Goal: Obtain resource: Download file/media

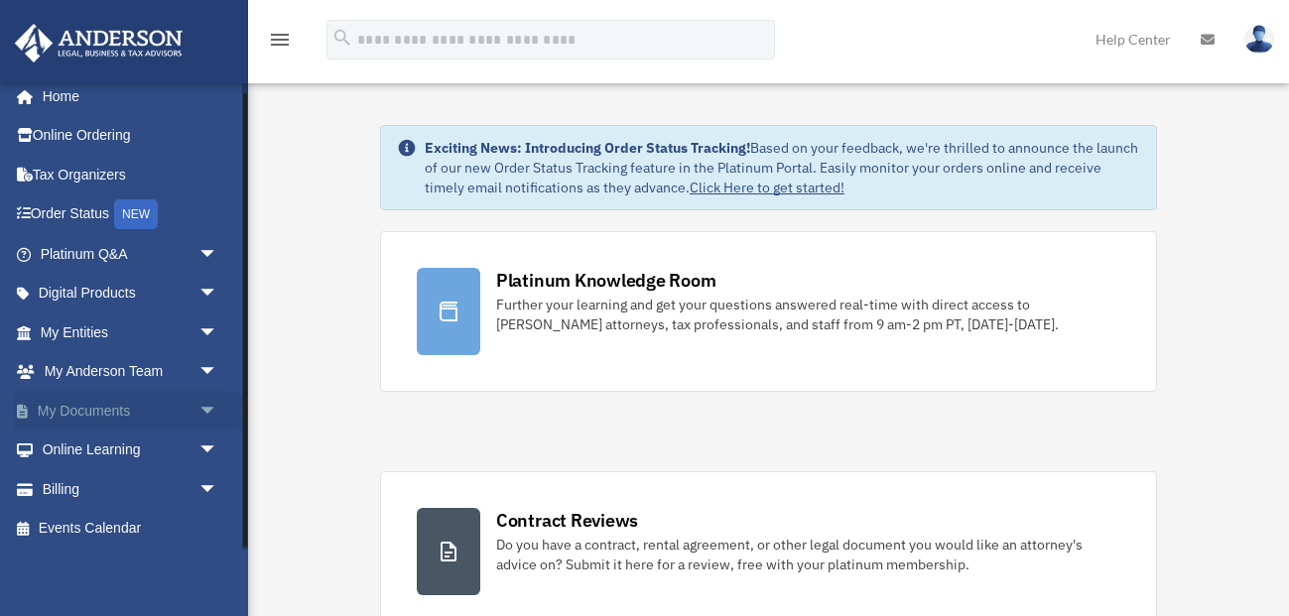
scroll to position [14, 0]
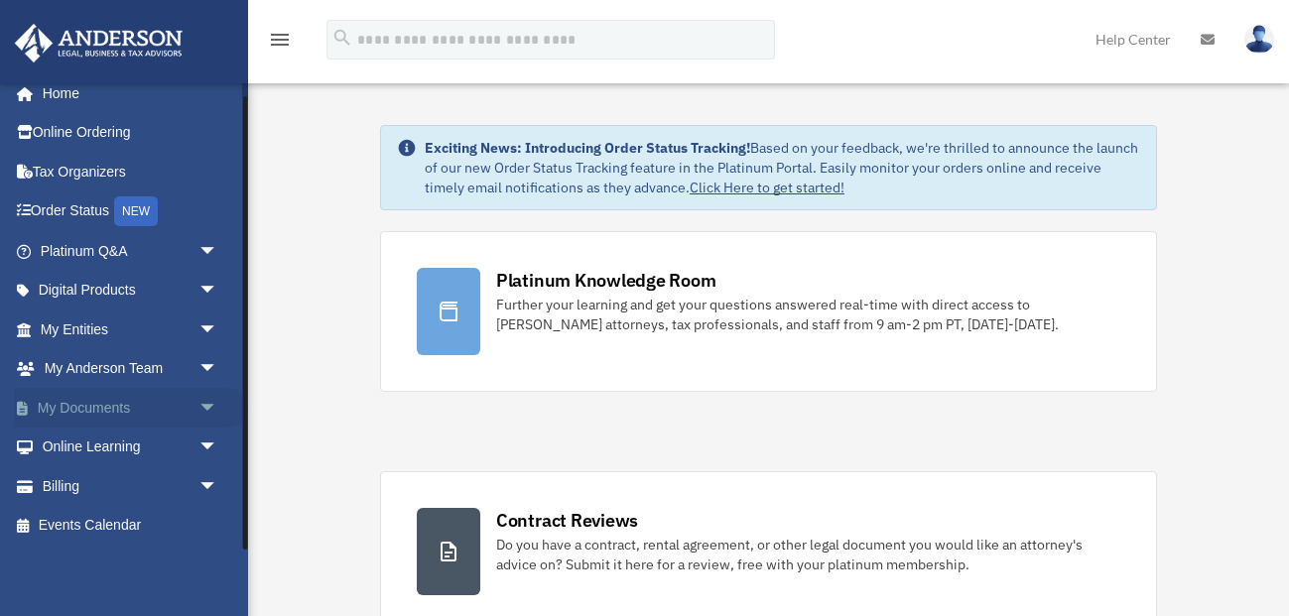
click at [124, 409] on link "My Documents arrow_drop_down" at bounding box center [131, 408] width 234 height 40
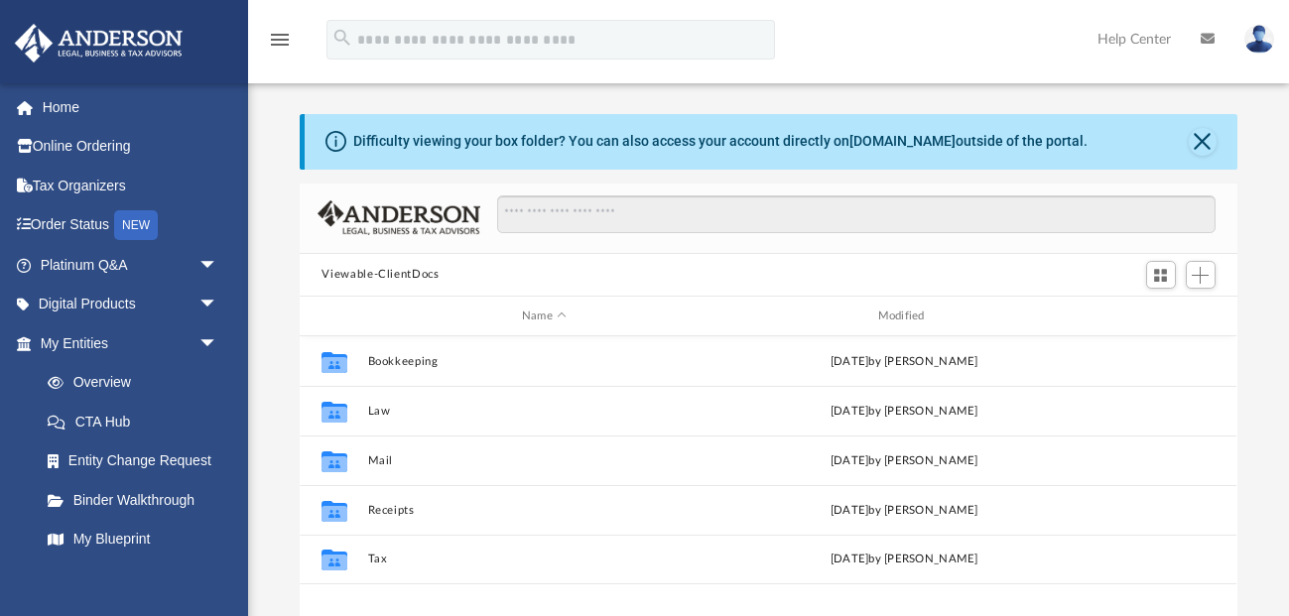
scroll to position [450, 936]
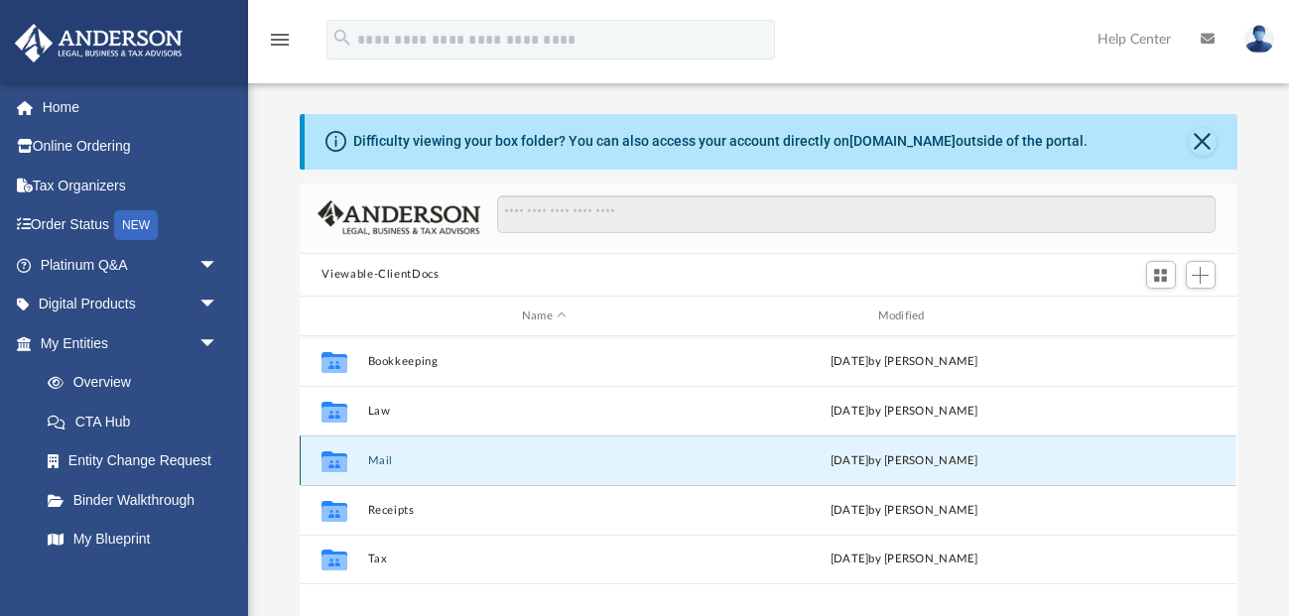
click at [380, 464] on button "Mail" at bounding box center [544, 460] width 352 height 13
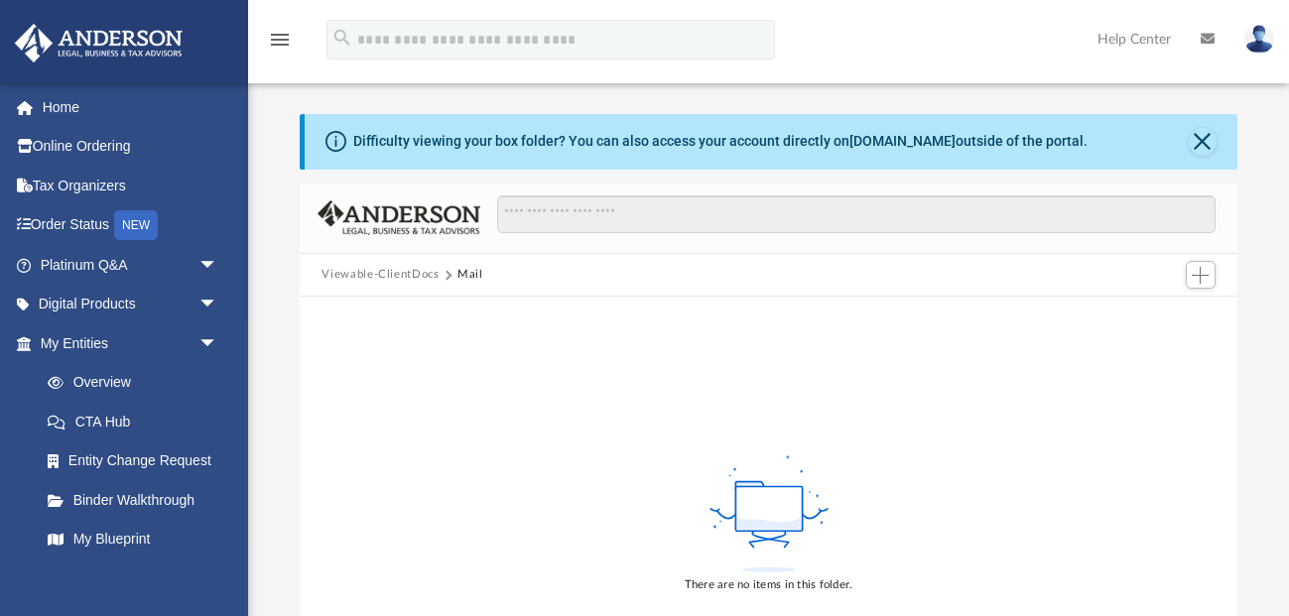
click at [415, 270] on button "Viewable-ClientDocs" at bounding box center [379, 275] width 117 height 18
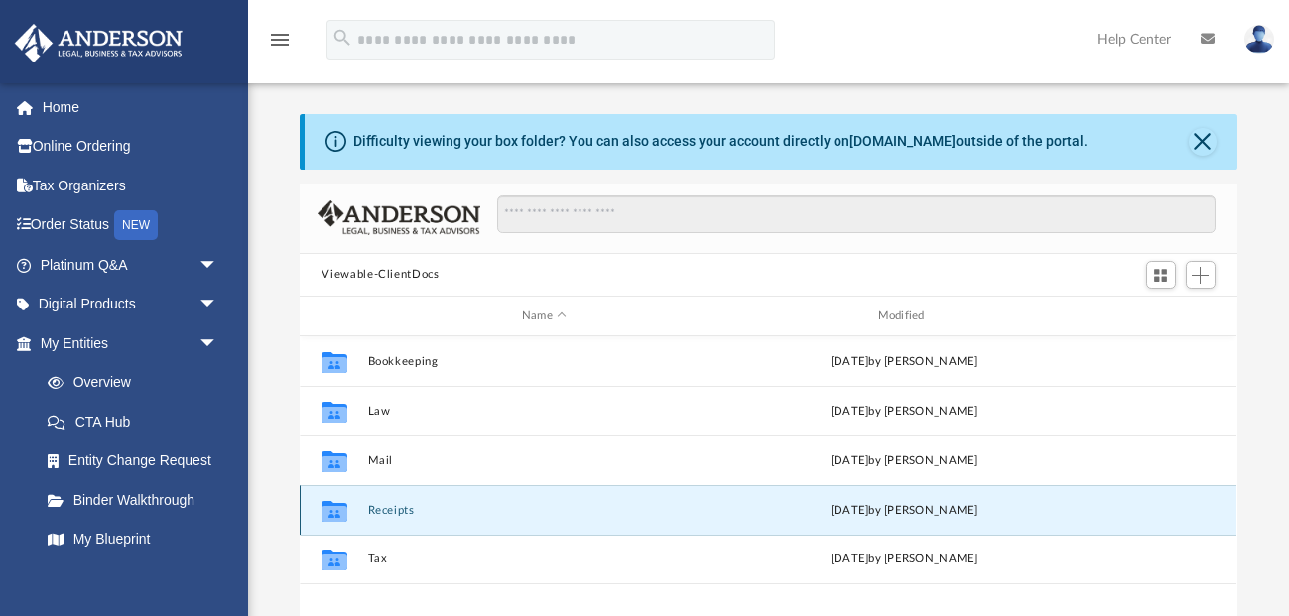
click at [388, 512] on button "Receipts" at bounding box center [544, 510] width 352 height 13
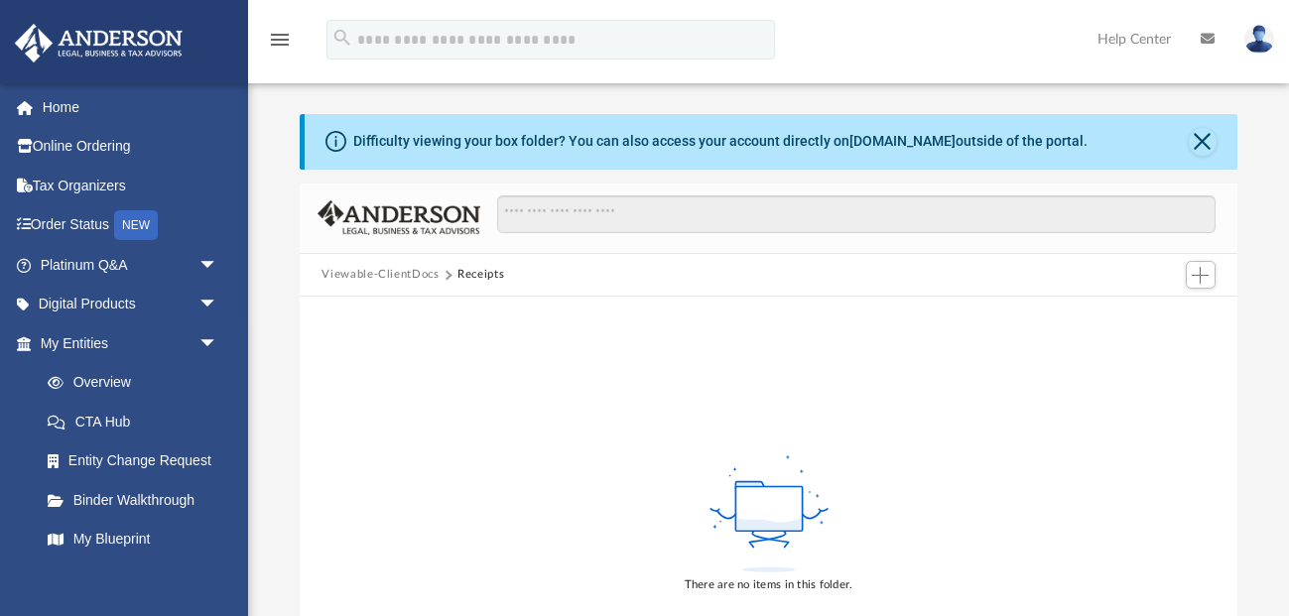
click at [379, 275] on button "Viewable-ClientDocs" at bounding box center [379, 275] width 117 height 18
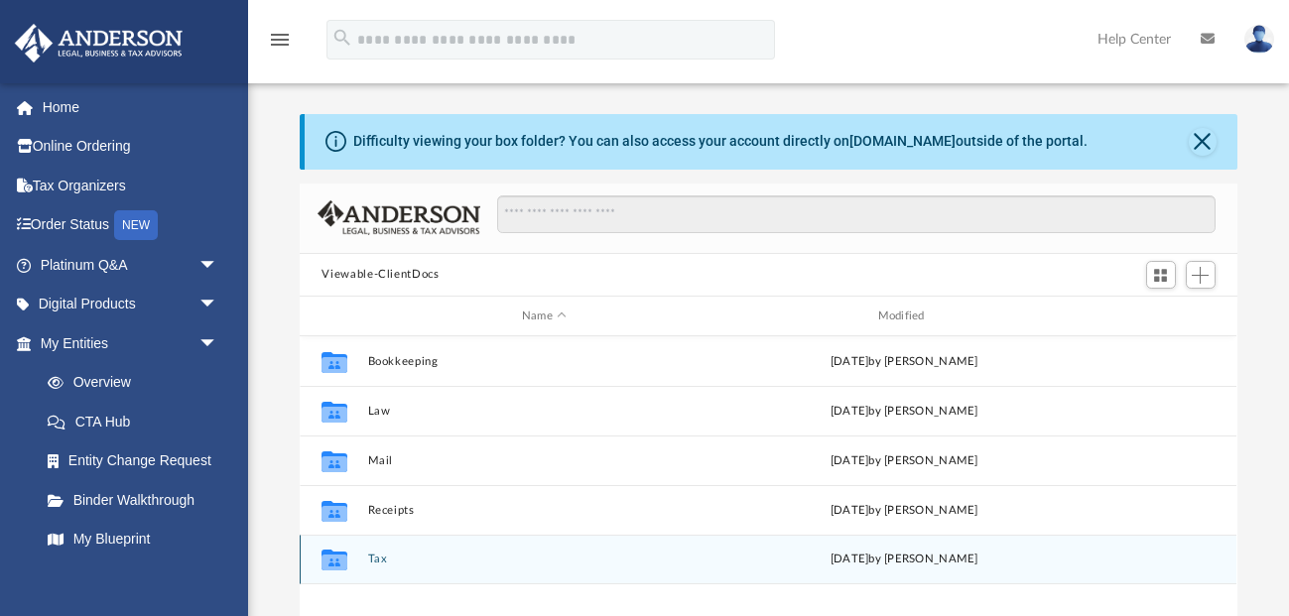
click at [380, 568] on div "Collaborated Folder Tax [DATE] by [PERSON_NAME]" at bounding box center [768, 560] width 936 height 50
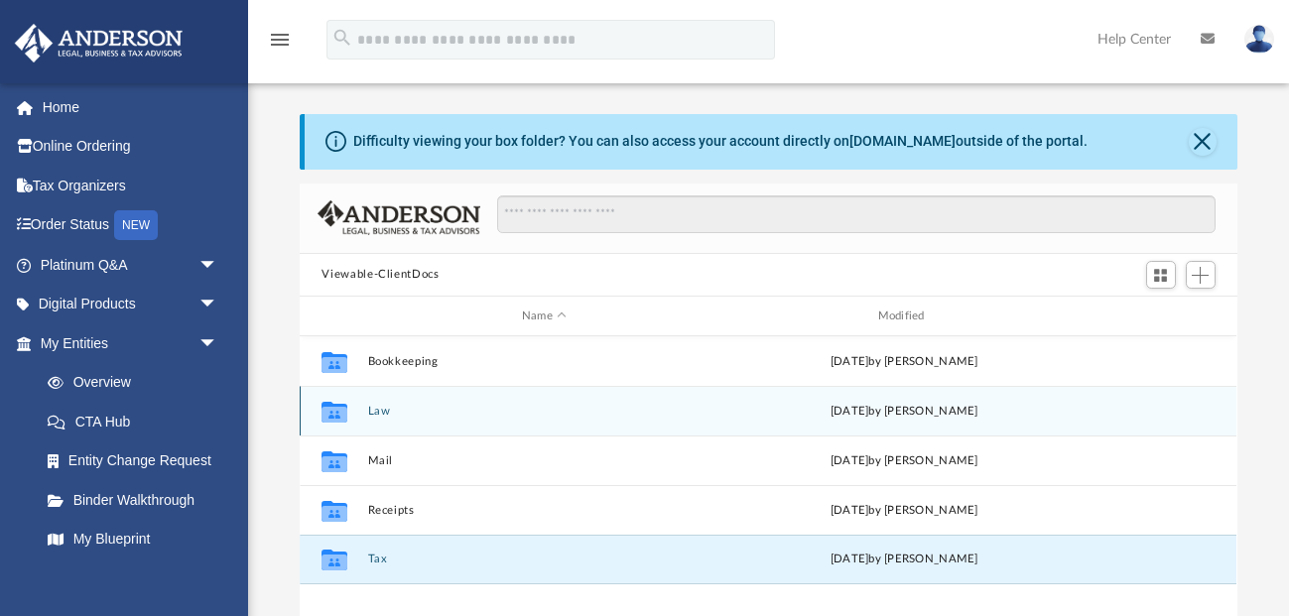
click at [378, 413] on button "Law" at bounding box center [544, 411] width 352 height 13
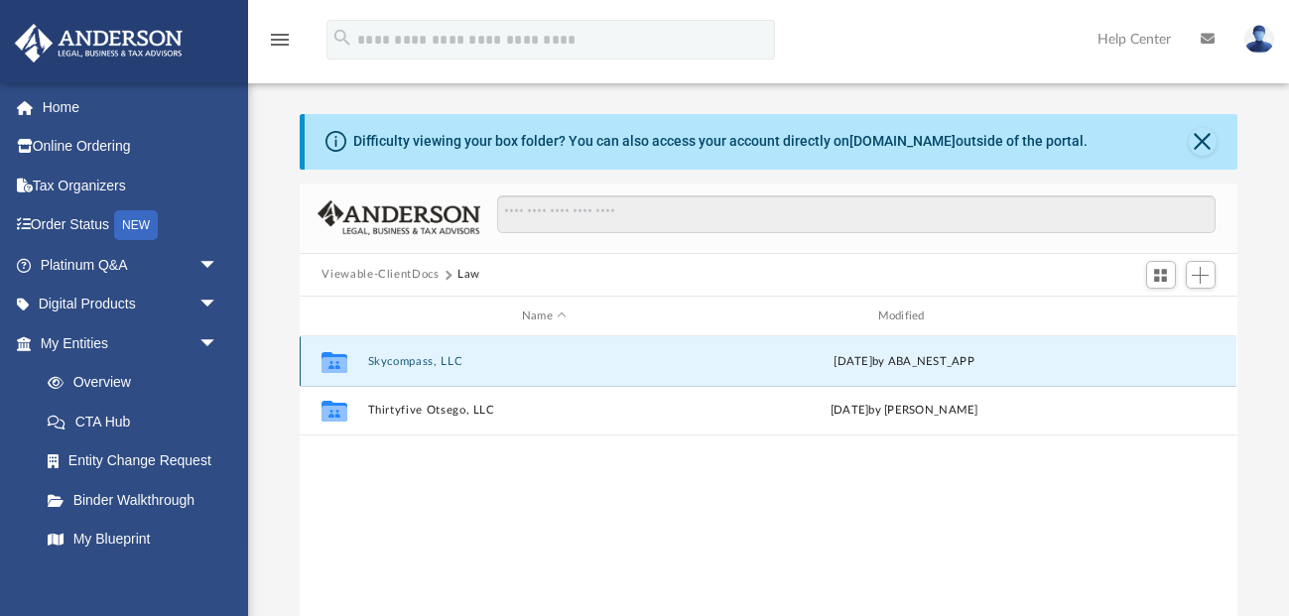
click at [408, 361] on button "Skycompass, LLC" at bounding box center [544, 361] width 352 height 13
click at [379, 364] on button "Initial Docs" at bounding box center [544, 361] width 352 height 13
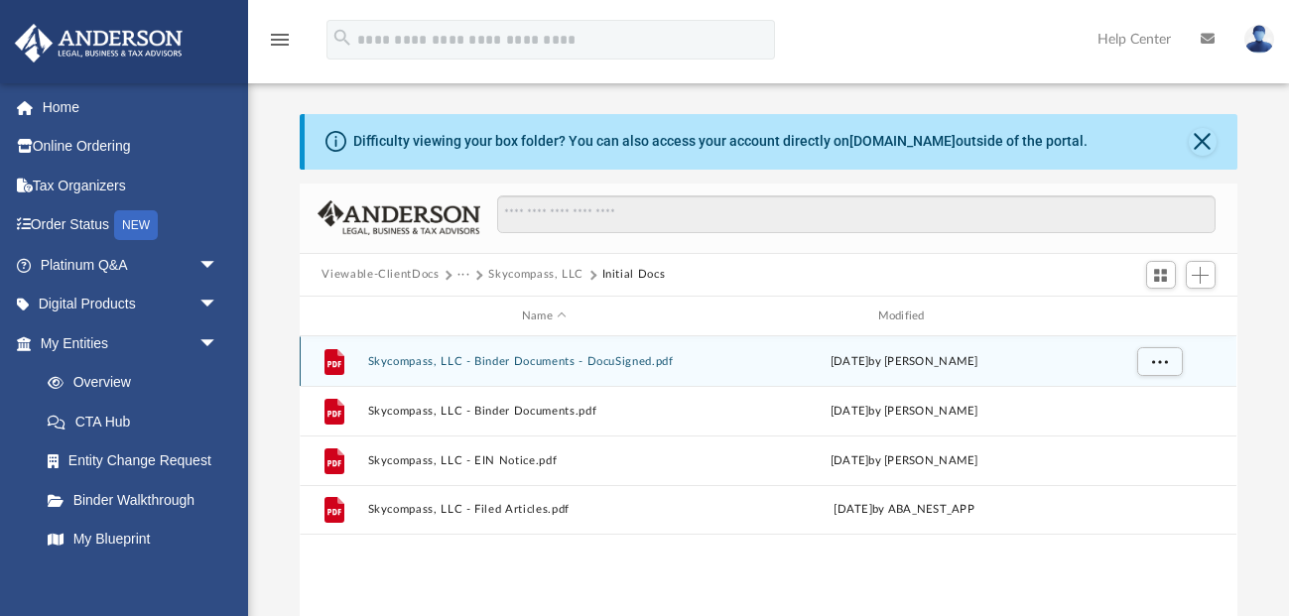
click at [542, 360] on button "Skycompass, LLC - Binder Documents - DocuSigned.pdf" at bounding box center [544, 361] width 352 height 13
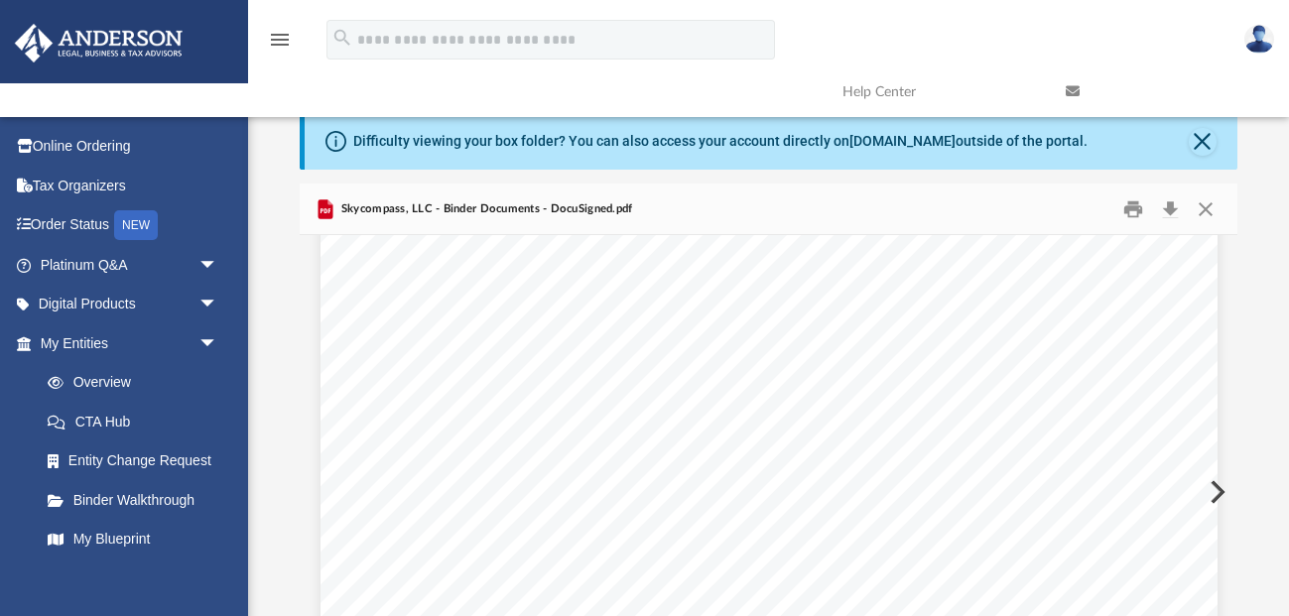
scroll to position [9827, 0]
drag, startPoint x: 790, startPoint y: 376, endPoint x: 790, endPoint y: 514, distance: 137.9
drag, startPoint x: 768, startPoint y: 450, endPoint x: 770, endPoint y: 516, distance: 65.5
drag, startPoint x: 774, startPoint y: 467, endPoint x: 772, endPoint y: 528, distance: 60.5
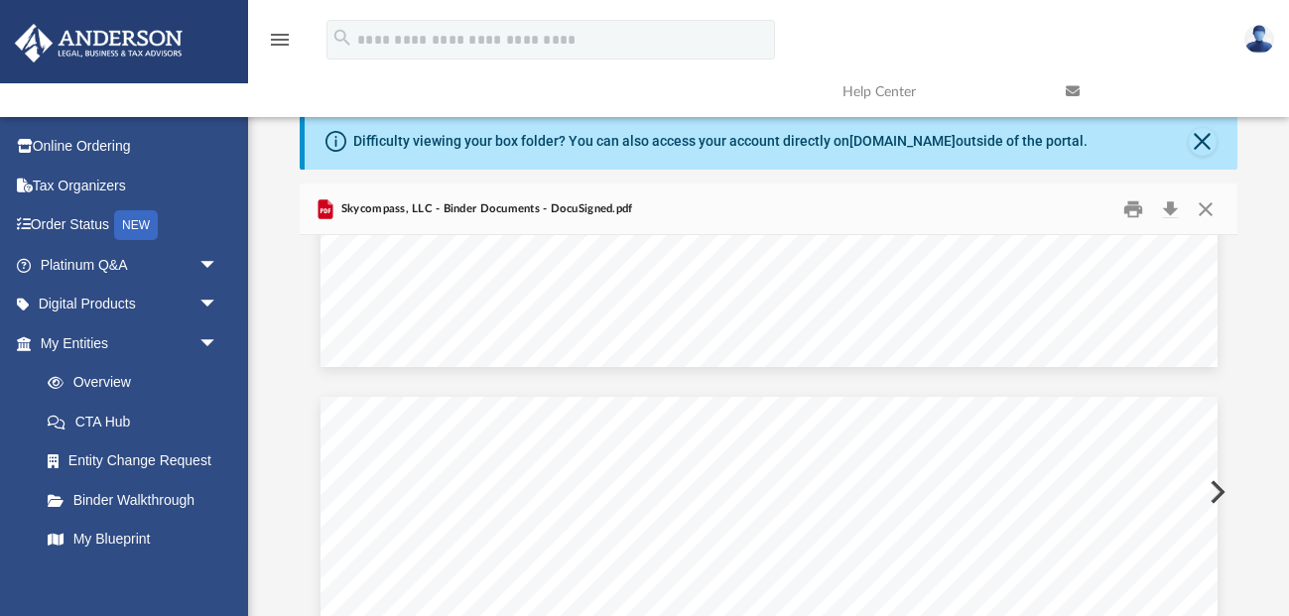
drag, startPoint x: 791, startPoint y: 343, endPoint x: 793, endPoint y: 536, distance: 192.5
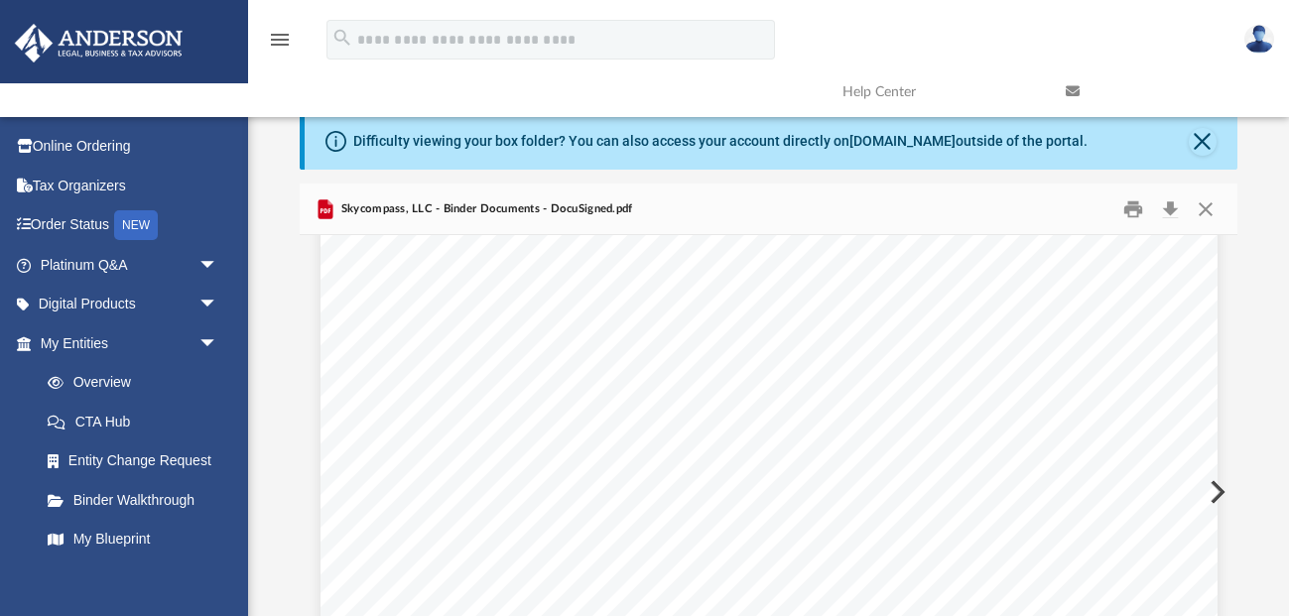
scroll to position [74682, 0]
drag, startPoint x: 797, startPoint y: 434, endPoint x: 810, endPoint y: 573, distance: 139.6
drag, startPoint x: 859, startPoint y: 344, endPoint x: 865, endPoint y: 467, distance: 123.2
drag, startPoint x: 854, startPoint y: 334, endPoint x: 860, endPoint y: 493, distance: 158.8
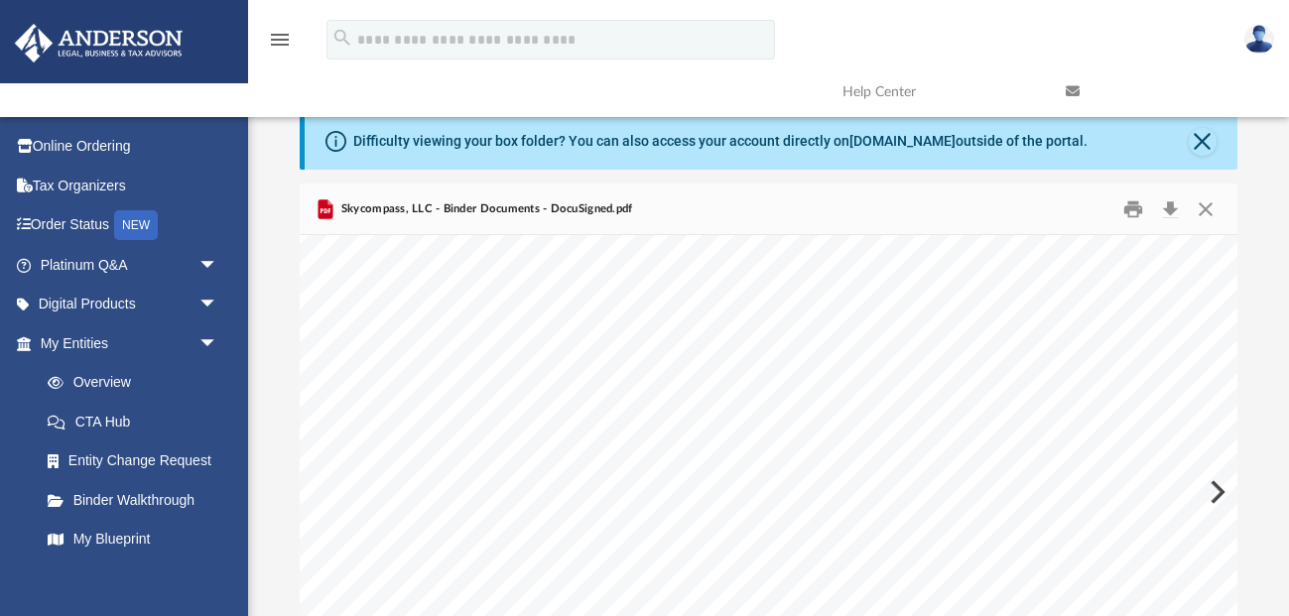
scroll to position [85850, 53]
drag, startPoint x: 856, startPoint y: 417, endPoint x: 850, endPoint y: 466, distance: 50.0
click at [1208, 213] on button "Close" at bounding box center [1205, 208] width 36 height 31
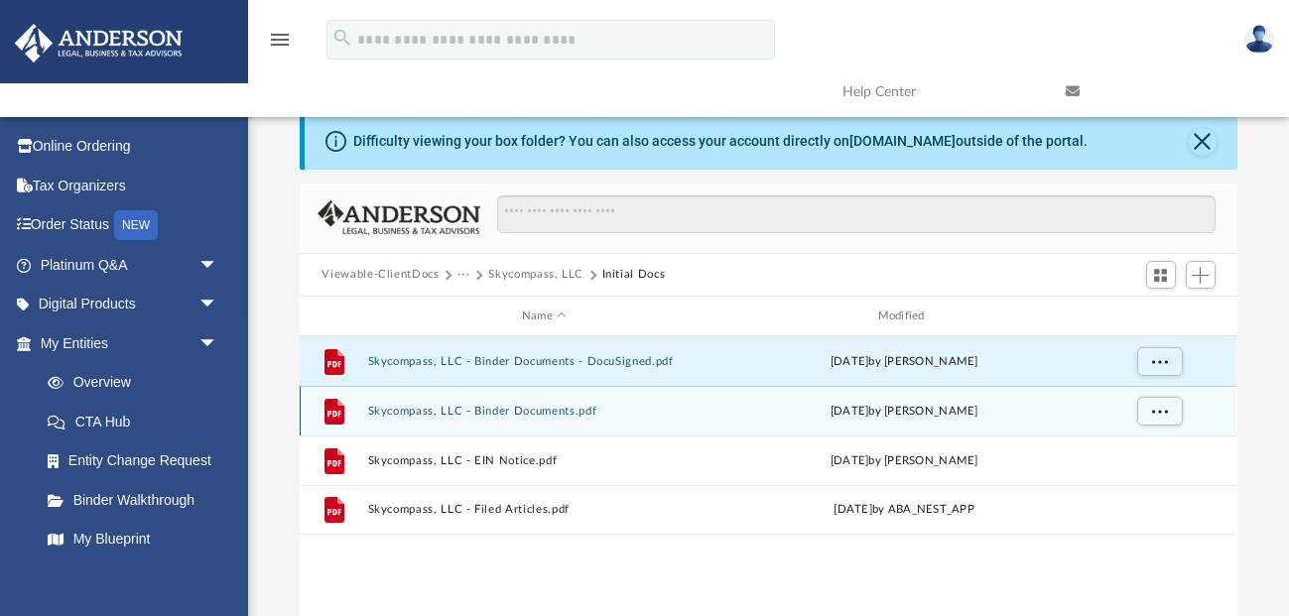
click at [532, 407] on button "Skycompass, LLC - Binder Documents.pdf" at bounding box center [544, 411] width 352 height 13
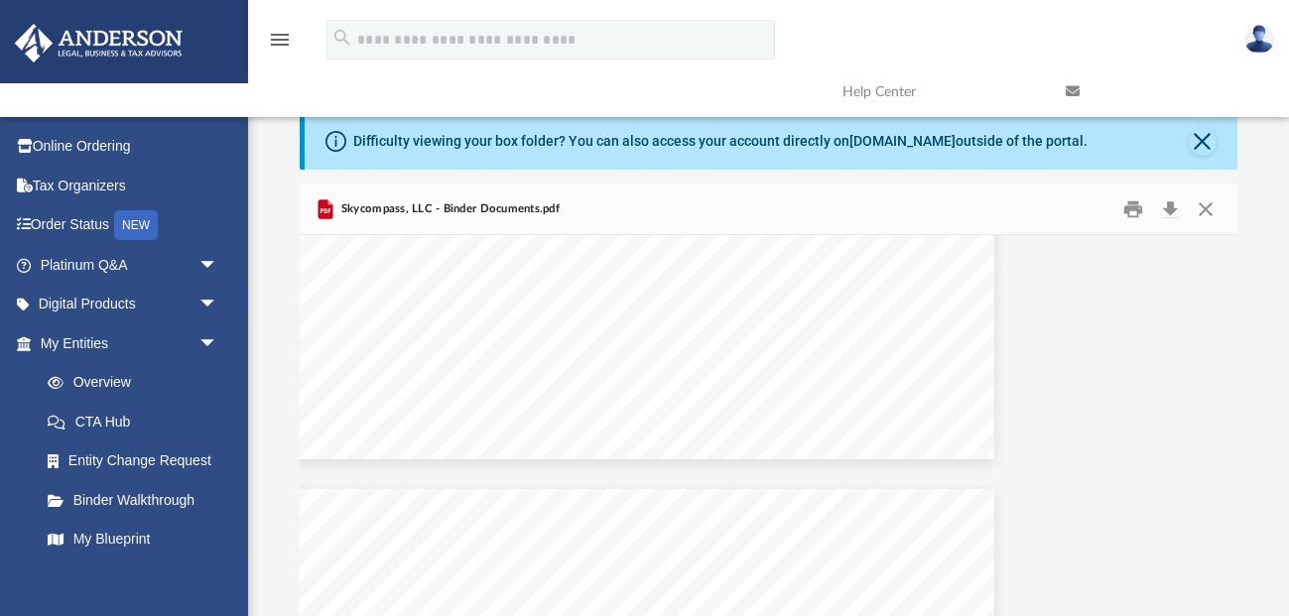
drag, startPoint x: 826, startPoint y: 434, endPoint x: 884, endPoint y: 598, distance: 173.5
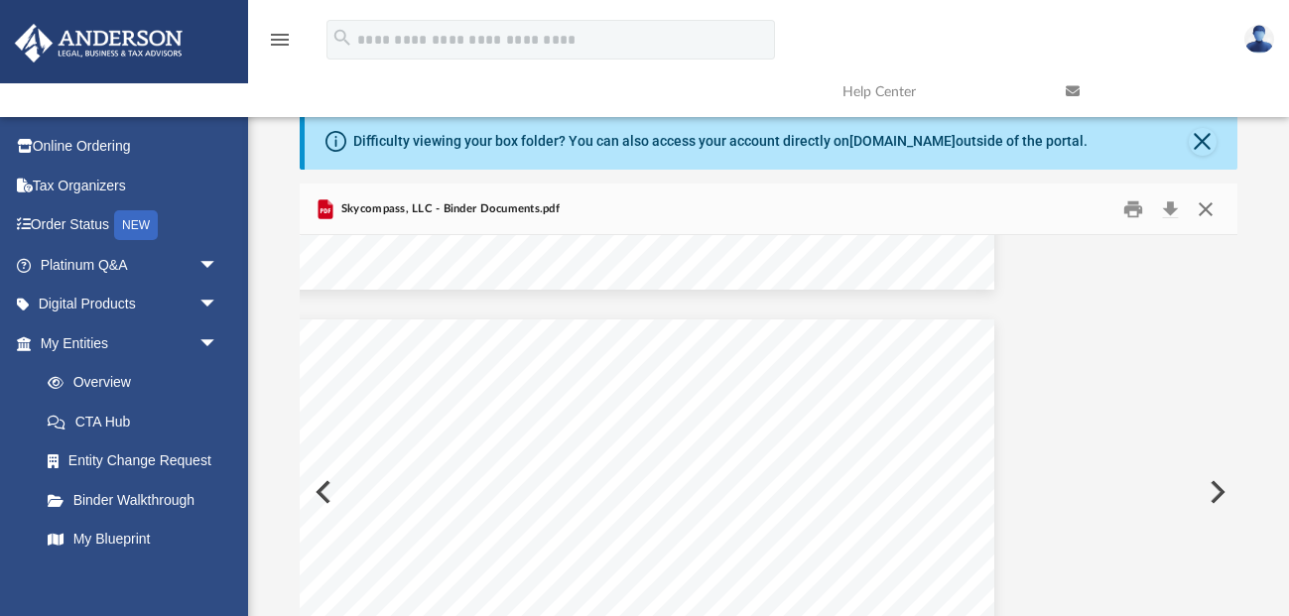
click at [1200, 211] on button "Close" at bounding box center [1205, 208] width 36 height 31
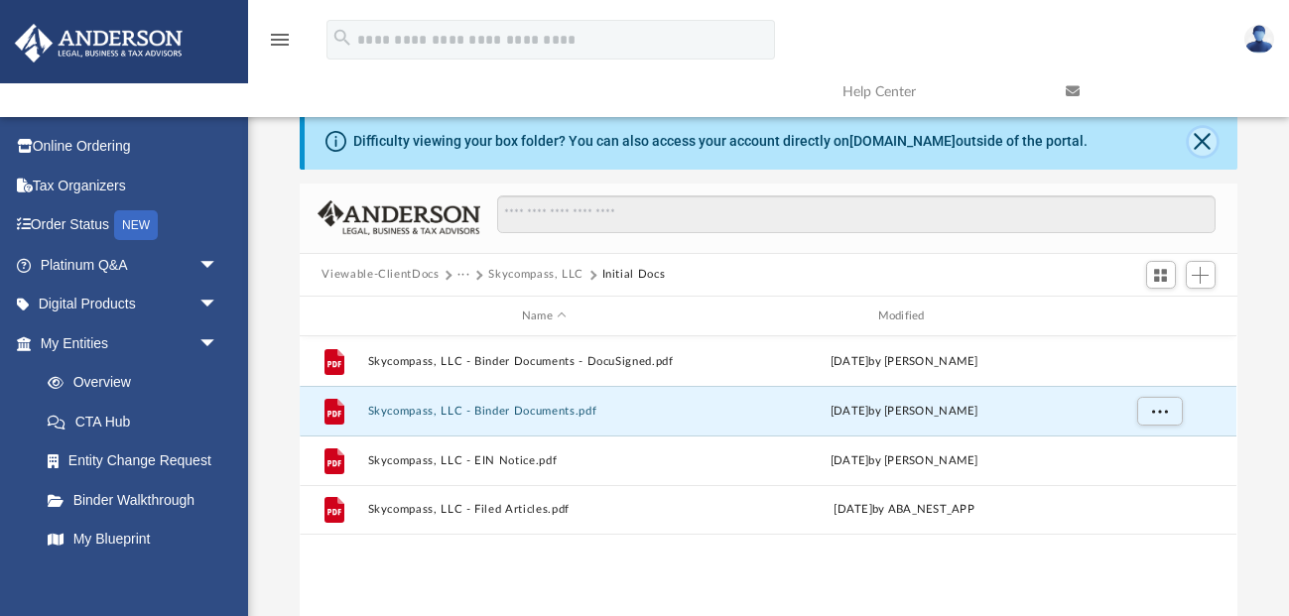
click at [1197, 137] on button "Close" at bounding box center [1202, 142] width 28 height 28
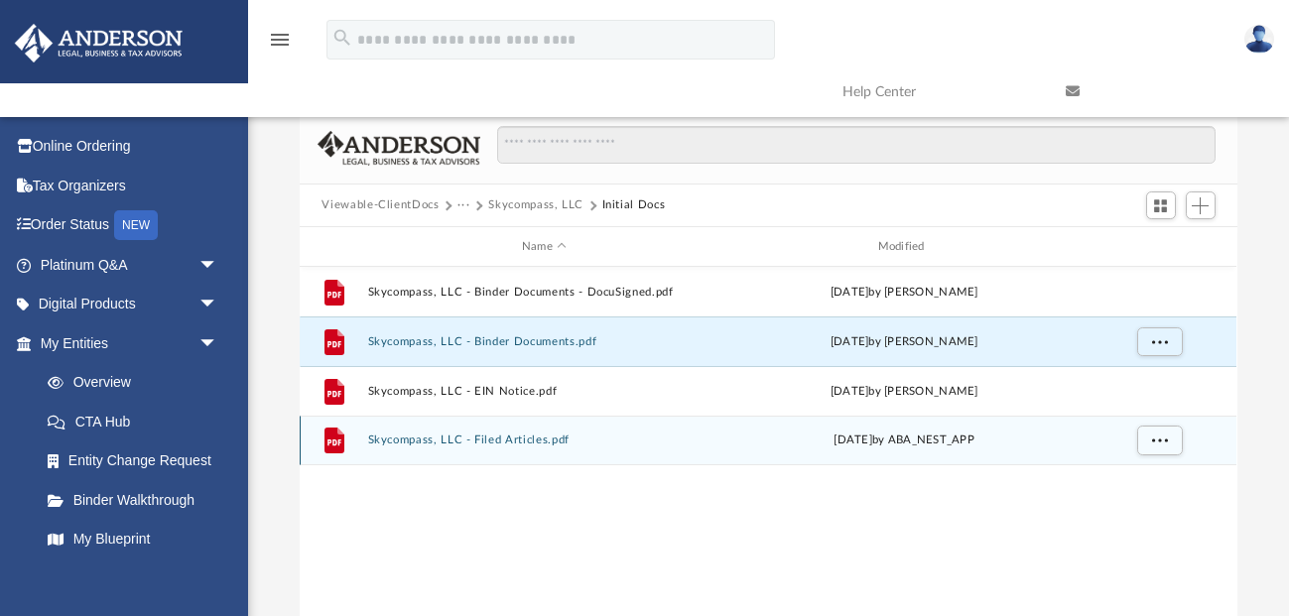
click at [524, 445] on button "Skycompass, LLC - Filed Articles.pdf" at bounding box center [544, 440] width 352 height 13
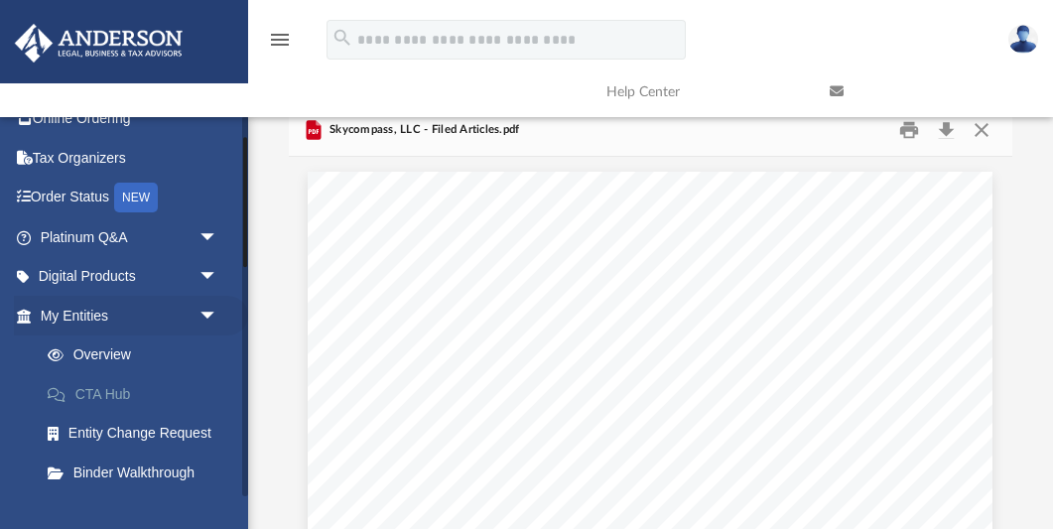
scroll to position [0, 0]
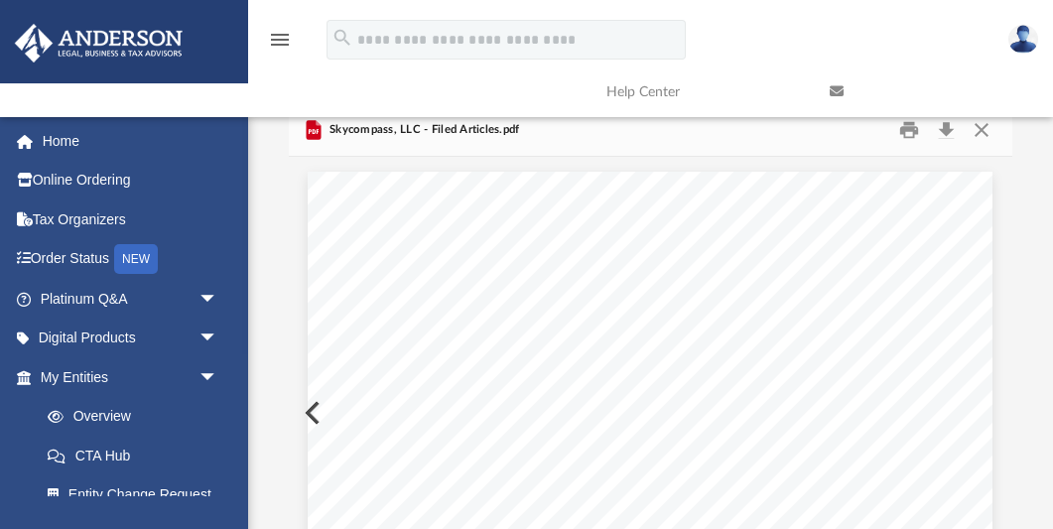
click at [278, 265] on div "Difficulty viewing your box folder? You can also access your account directly o…" at bounding box center [650, 386] width 805 height 564
drag, startPoint x: 543, startPoint y: 382, endPoint x: 758, endPoint y: 376, distance: 215.3
click at [758, 377] on span "CERTIFICATE OF ORGANIZATION" at bounding box center [651, 384] width 216 height 14
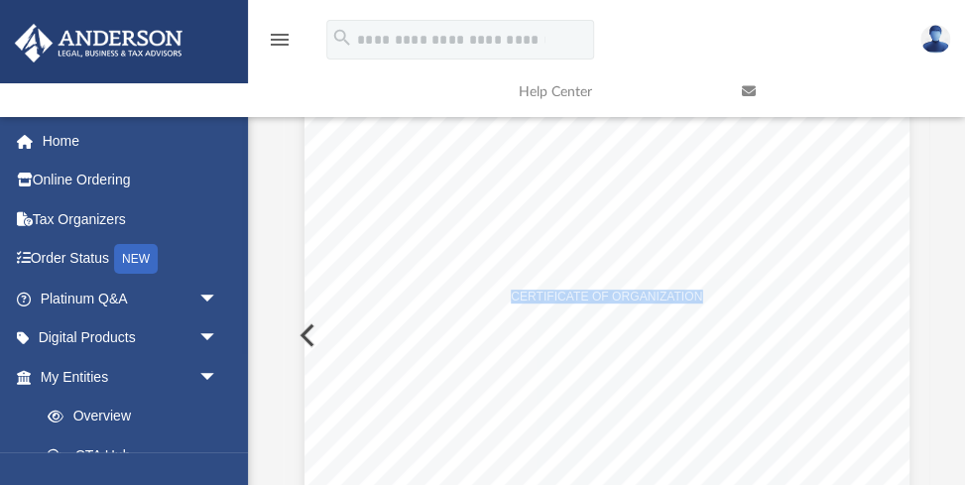
scroll to position [109, 0]
